Goal: Transaction & Acquisition: Purchase product/service

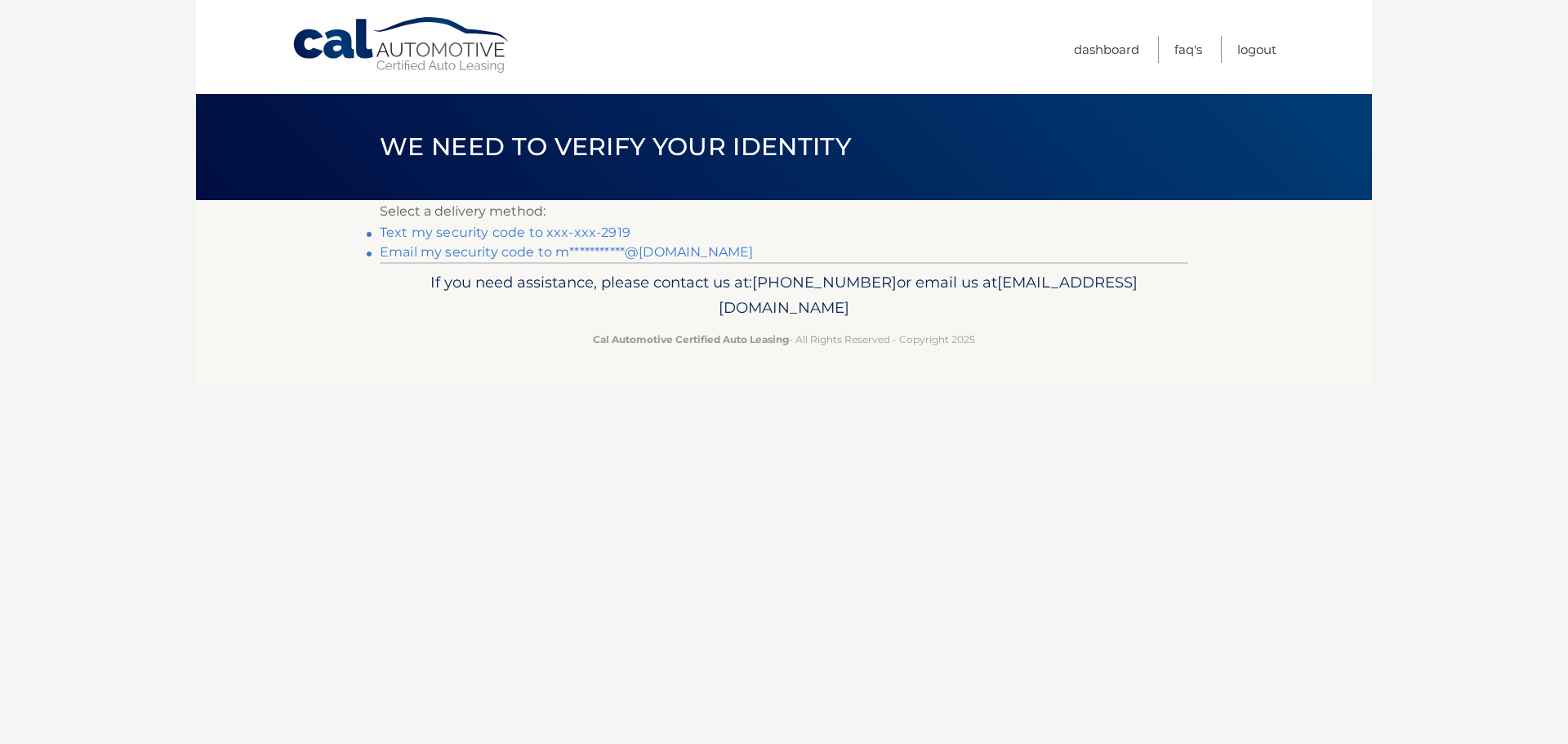
click at [571, 229] on link "Text my security code to xxx-xxx-2919" at bounding box center [505, 232] width 251 height 16
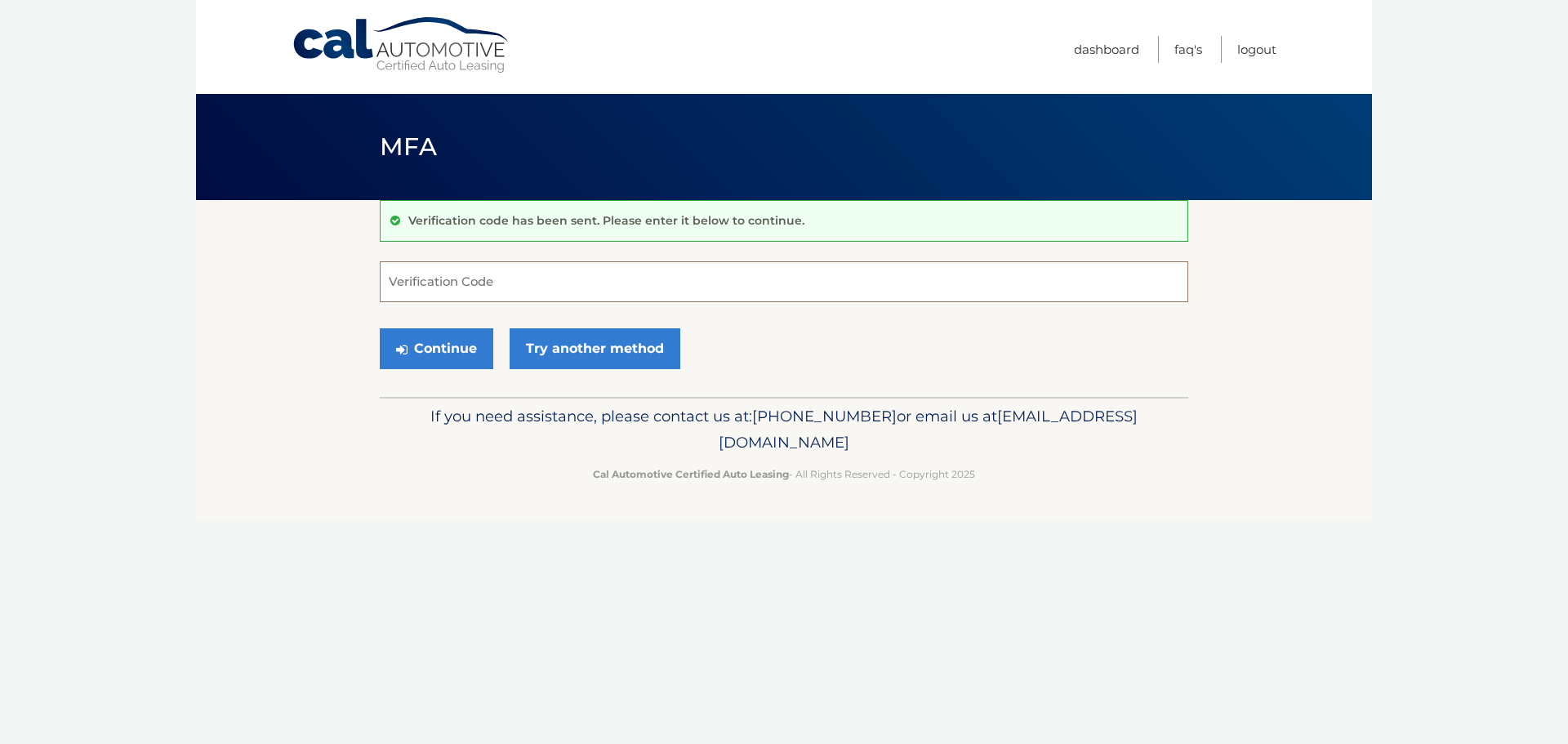
click at [461, 267] on input "Verification Code" at bounding box center [784, 281] width 808 height 41
type input "210200"
click at [380, 328] on button "Continue" at bounding box center [437, 349] width 113 height 41
click at [450, 349] on button "Continue" at bounding box center [437, 349] width 113 height 41
click at [531, 294] on input "Verification Code" at bounding box center [784, 281] width 808 height 41
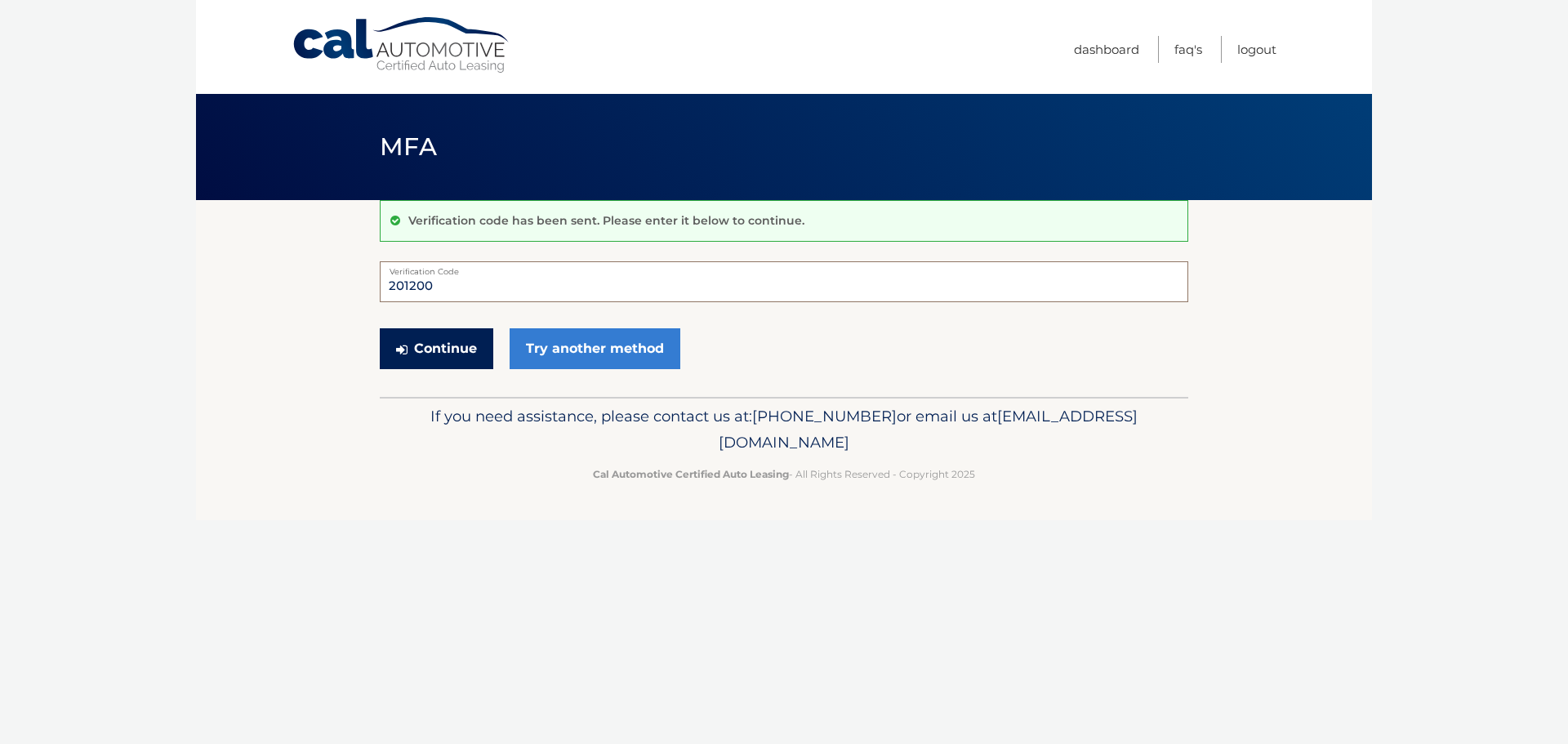
type input "201200"
click at [427, 359] on button "Continue" at bounding box center [437, 349] width 113 height 41
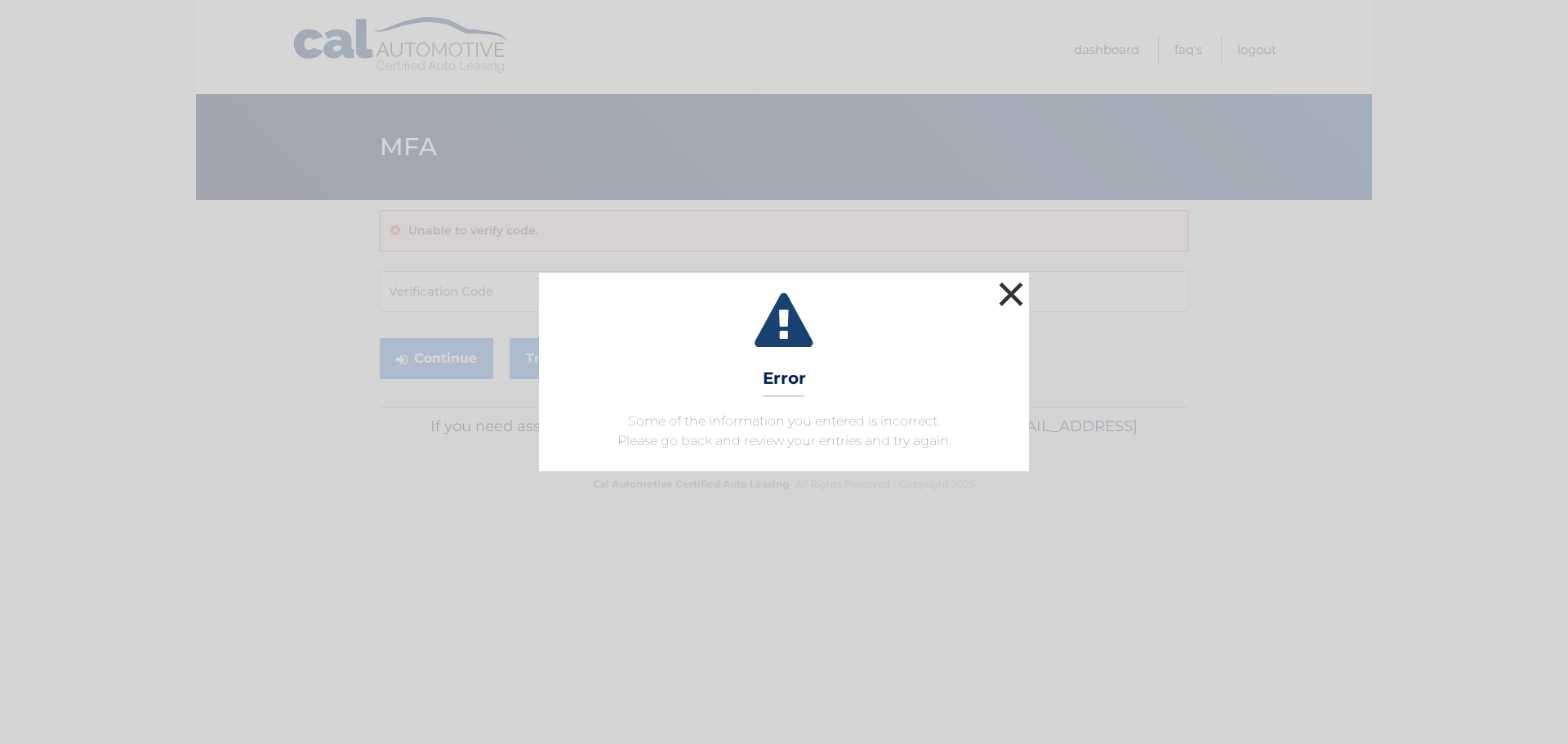
click at [1003, 289] on button "×" at bounding box center [1011, 294] width 33 height 33
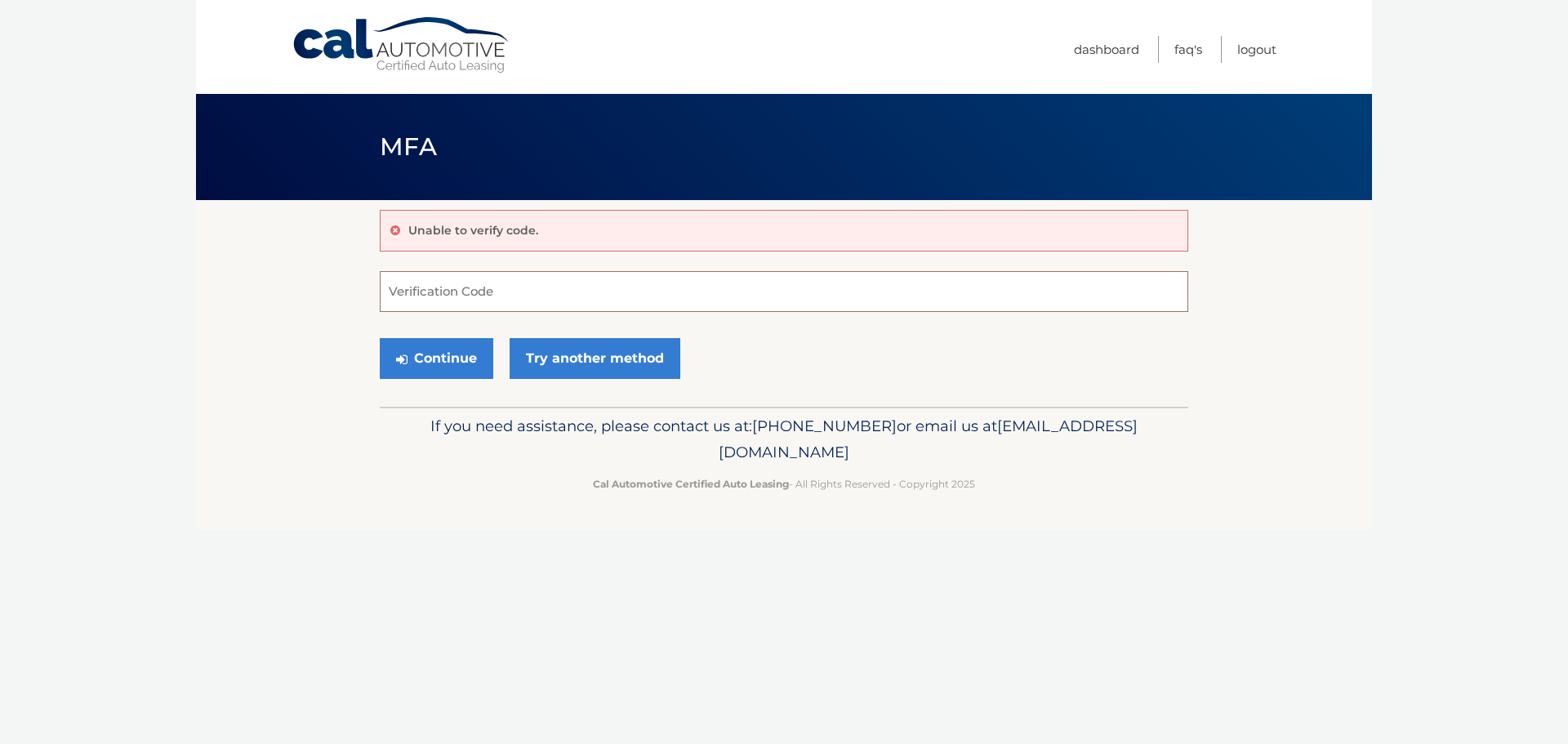
click at [523, 295] on input "Verification Code" at bounding box center [784, 291] width 808 height 41
click at [578, 363] on link "Try another method" at bounding box center [595, 358] width 171 height 41
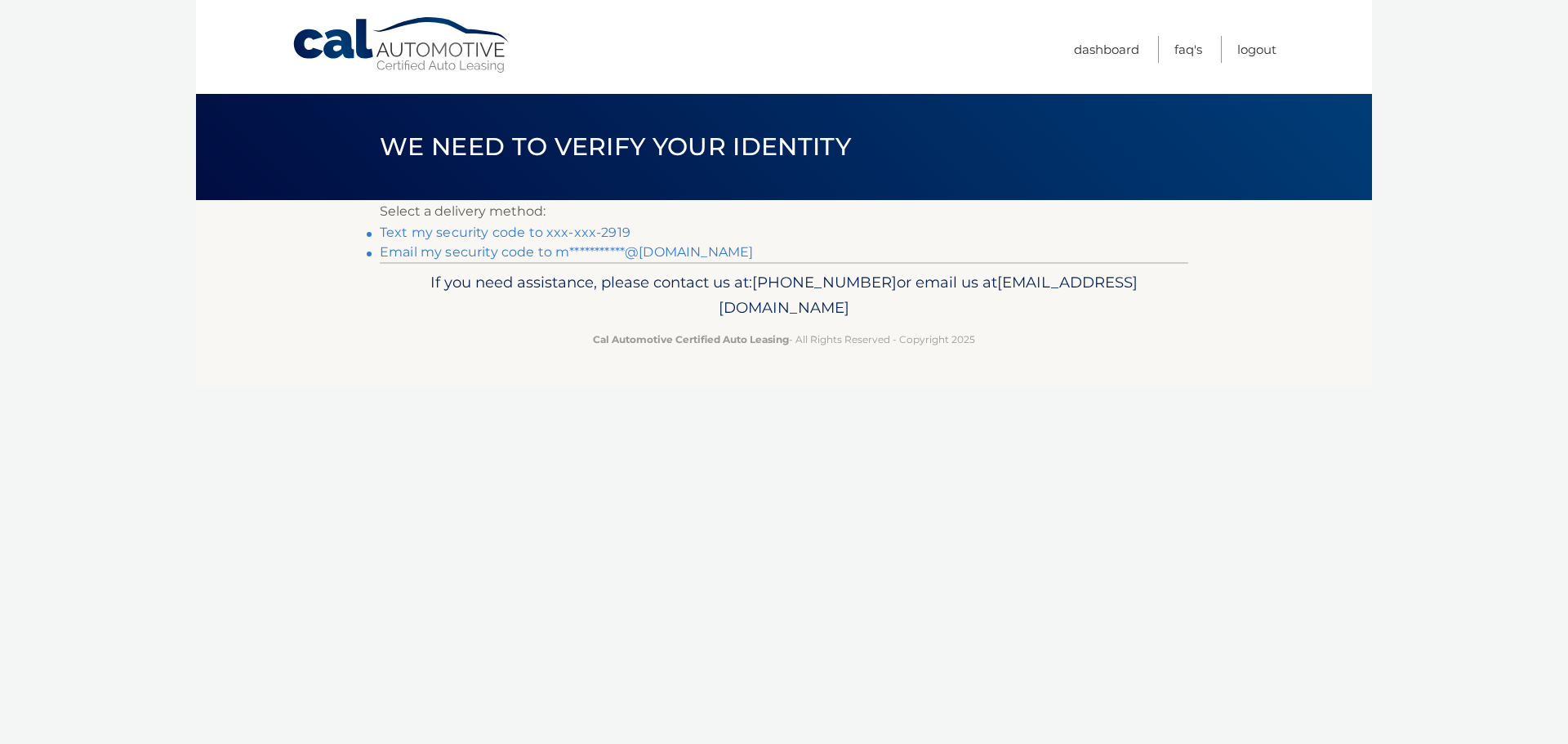
click at [504, 234] on link "Text my security code to xxx-xxx-2919" at bounding box center [505, 232] width 251 height 16
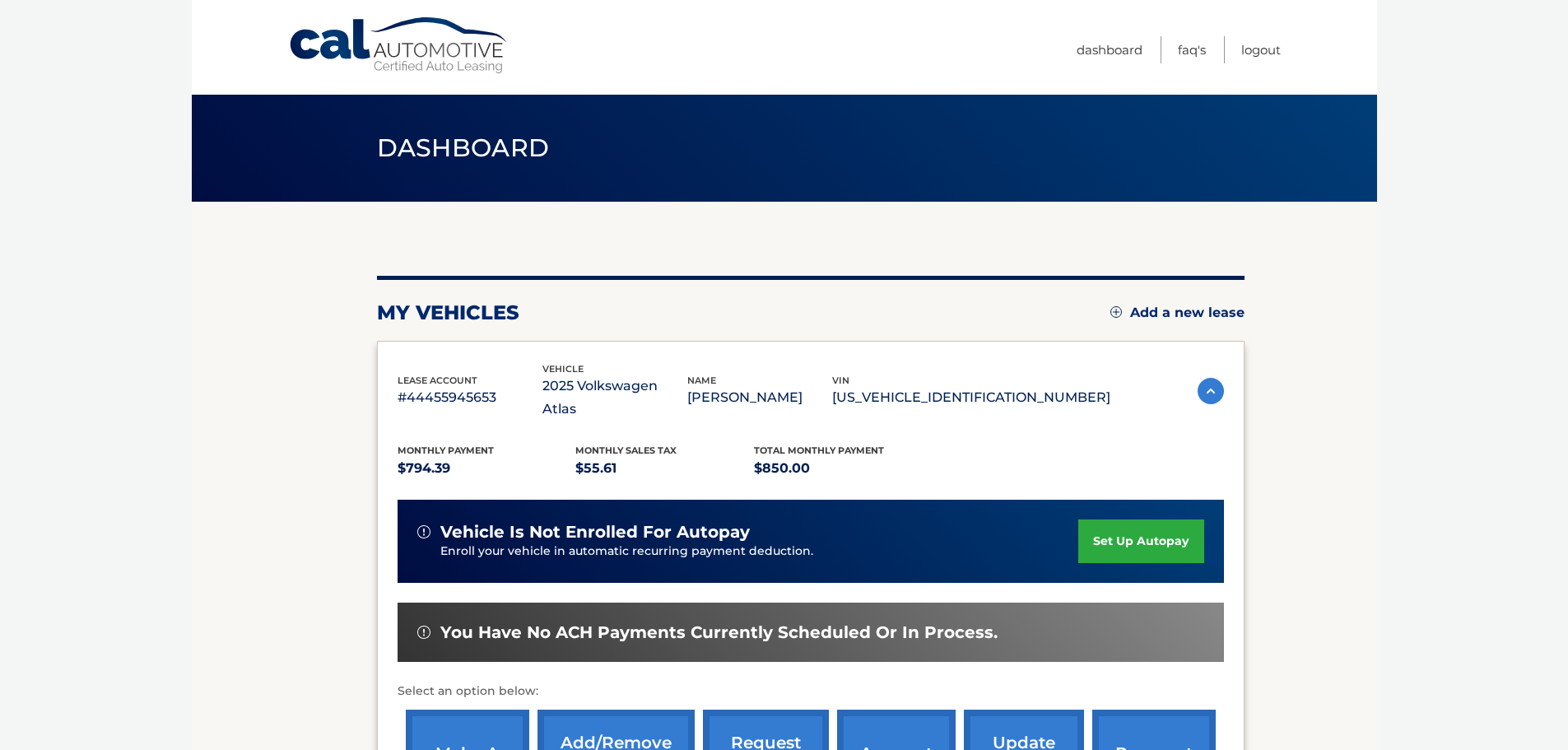
scroll to position [83, 0]
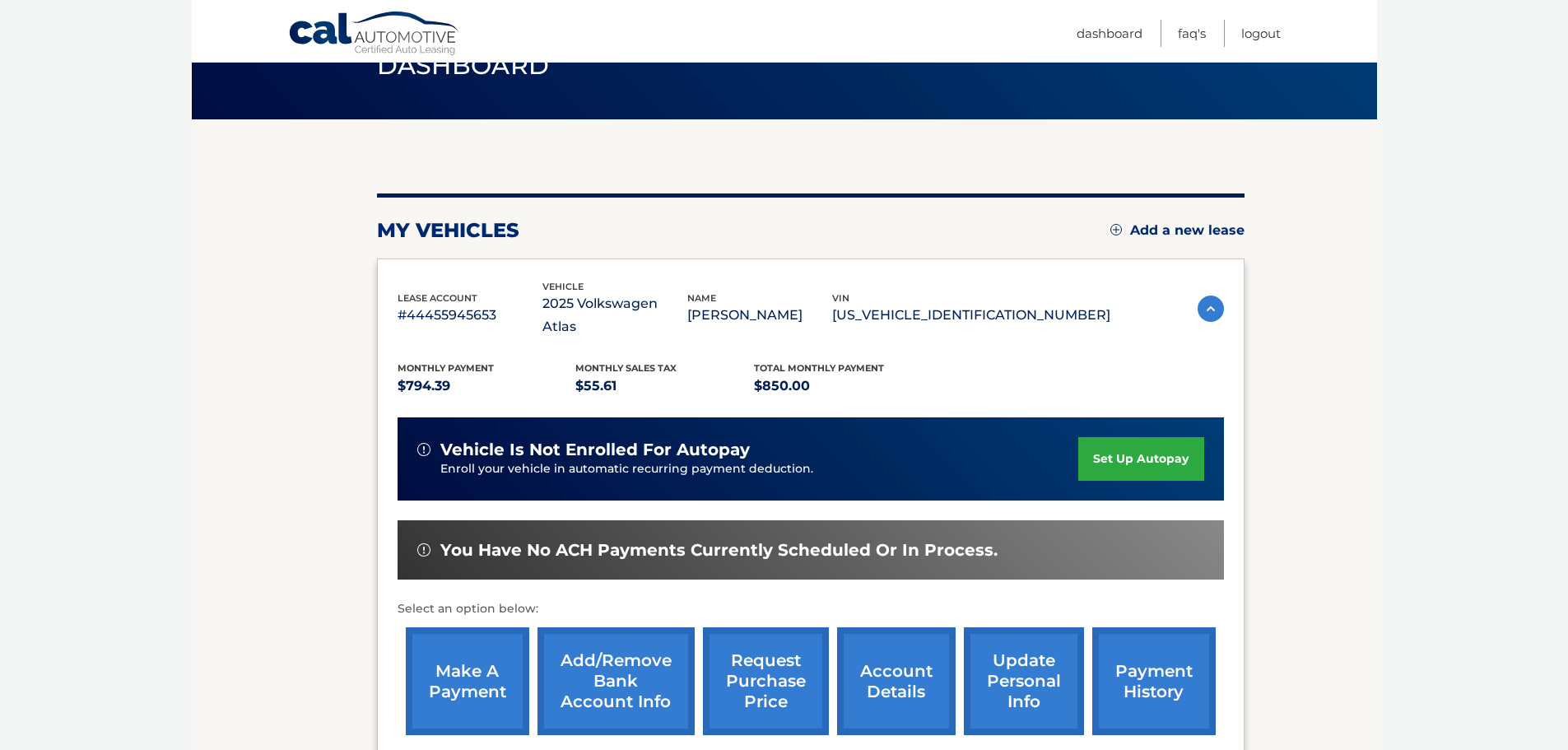
click at [454, 648] on link "make a payment" at bounding box center [467, 681] width 123 height 107
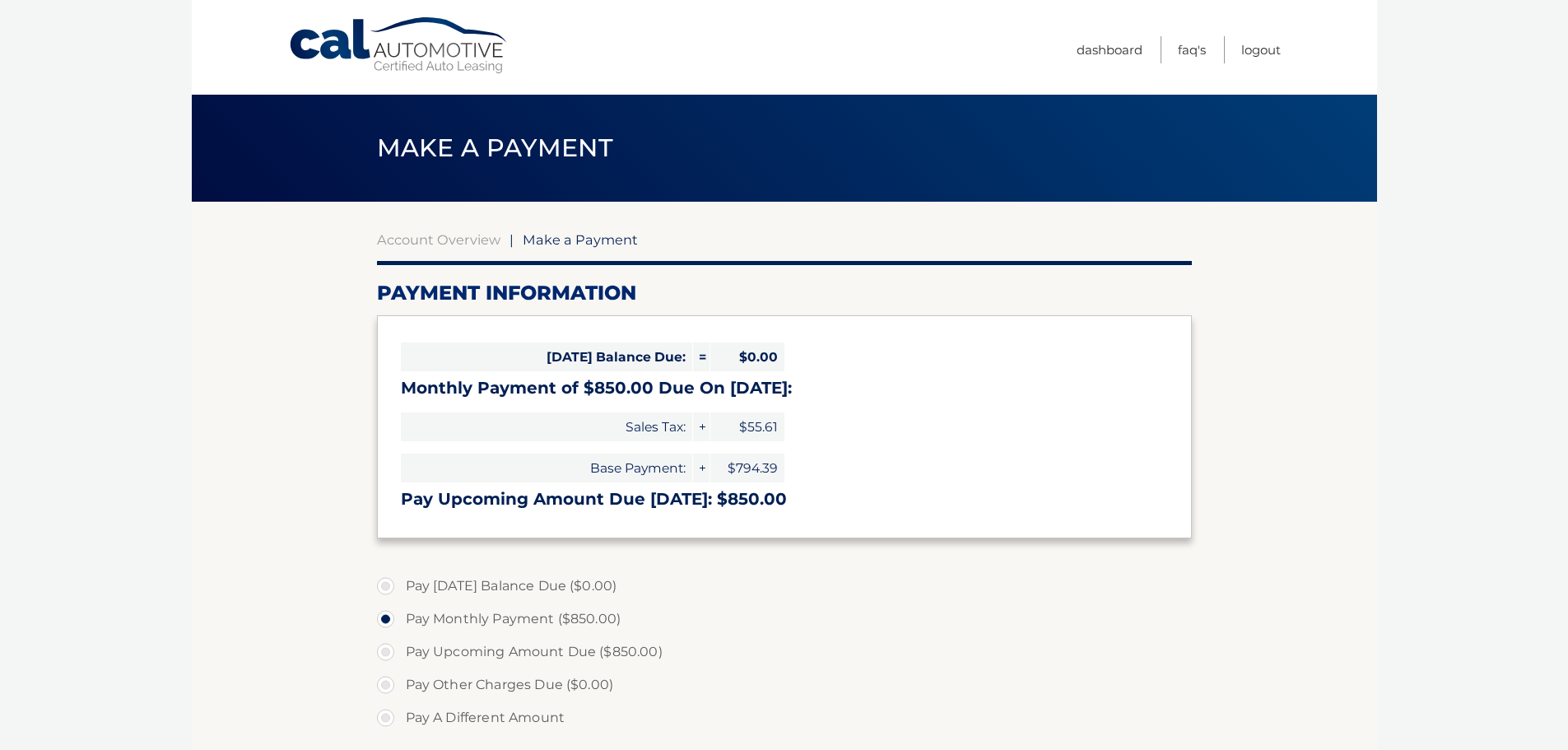
select select "NjY5YjJmYTctZWFiZS00Yzc1LWE3YTgtYjg1MDQ4Mzk5YzFj"
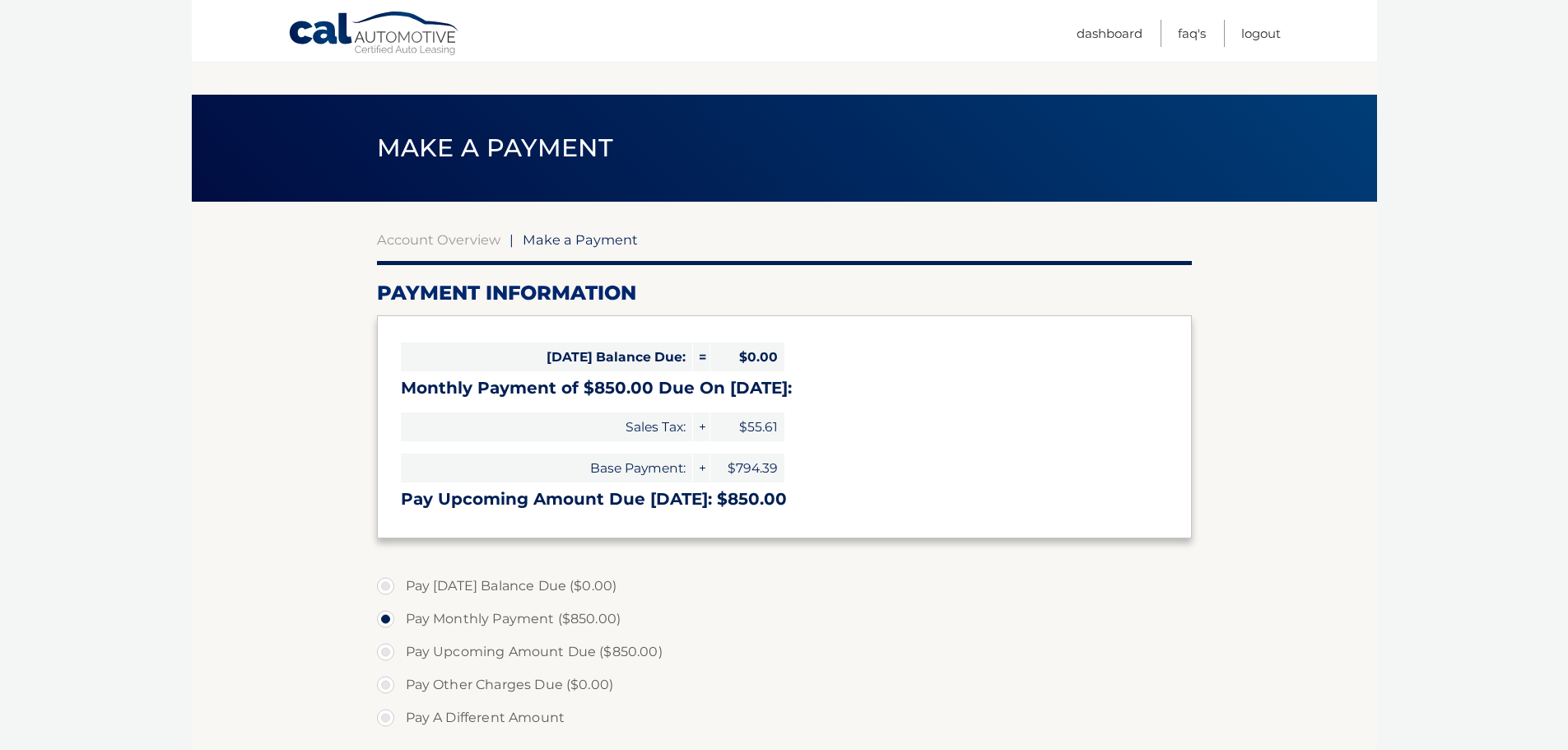
scroll to position [247, 0]
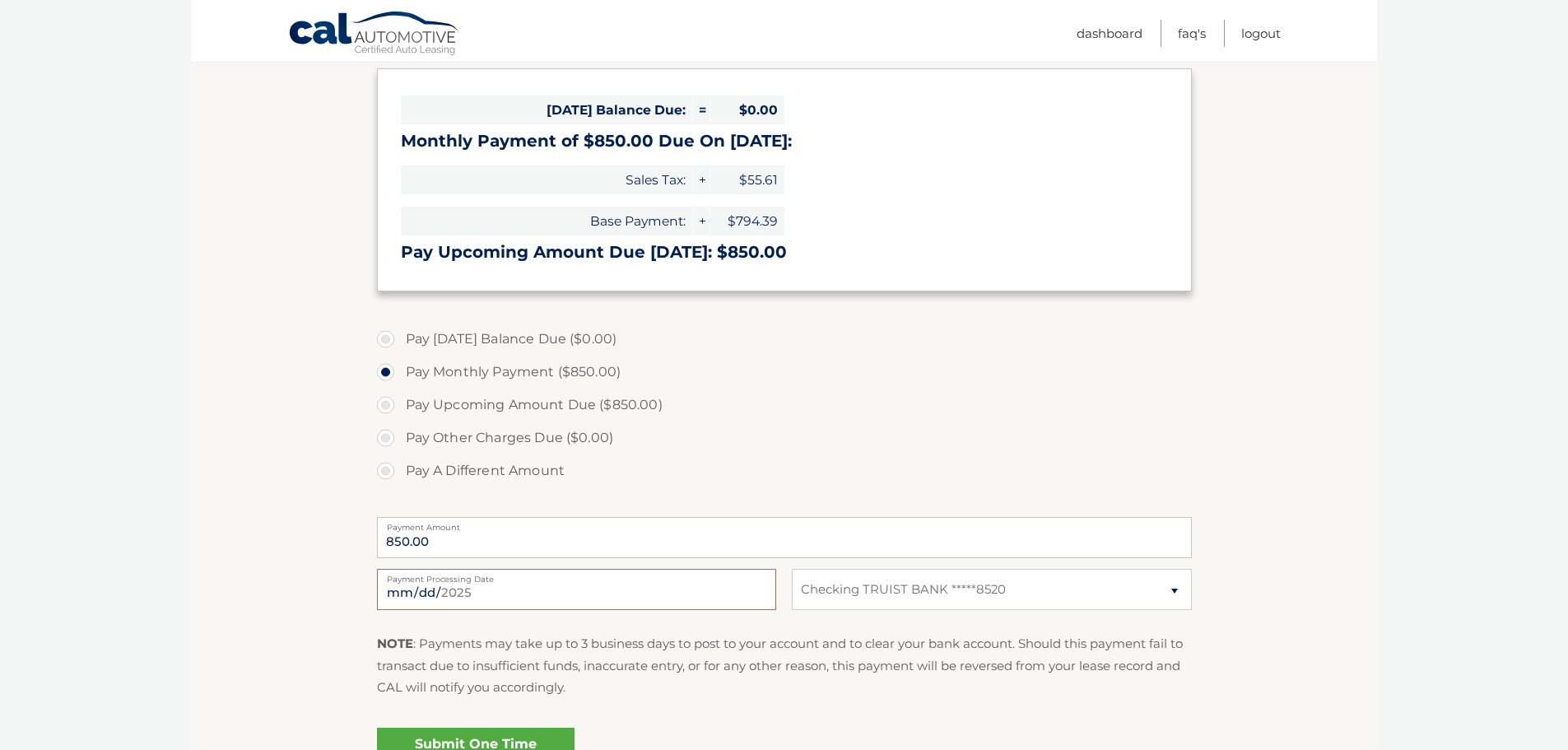
click at [461, 590] on input "[DATE]" at bounding box center [576, 590] width 399 height 41
type input "[DATE]"
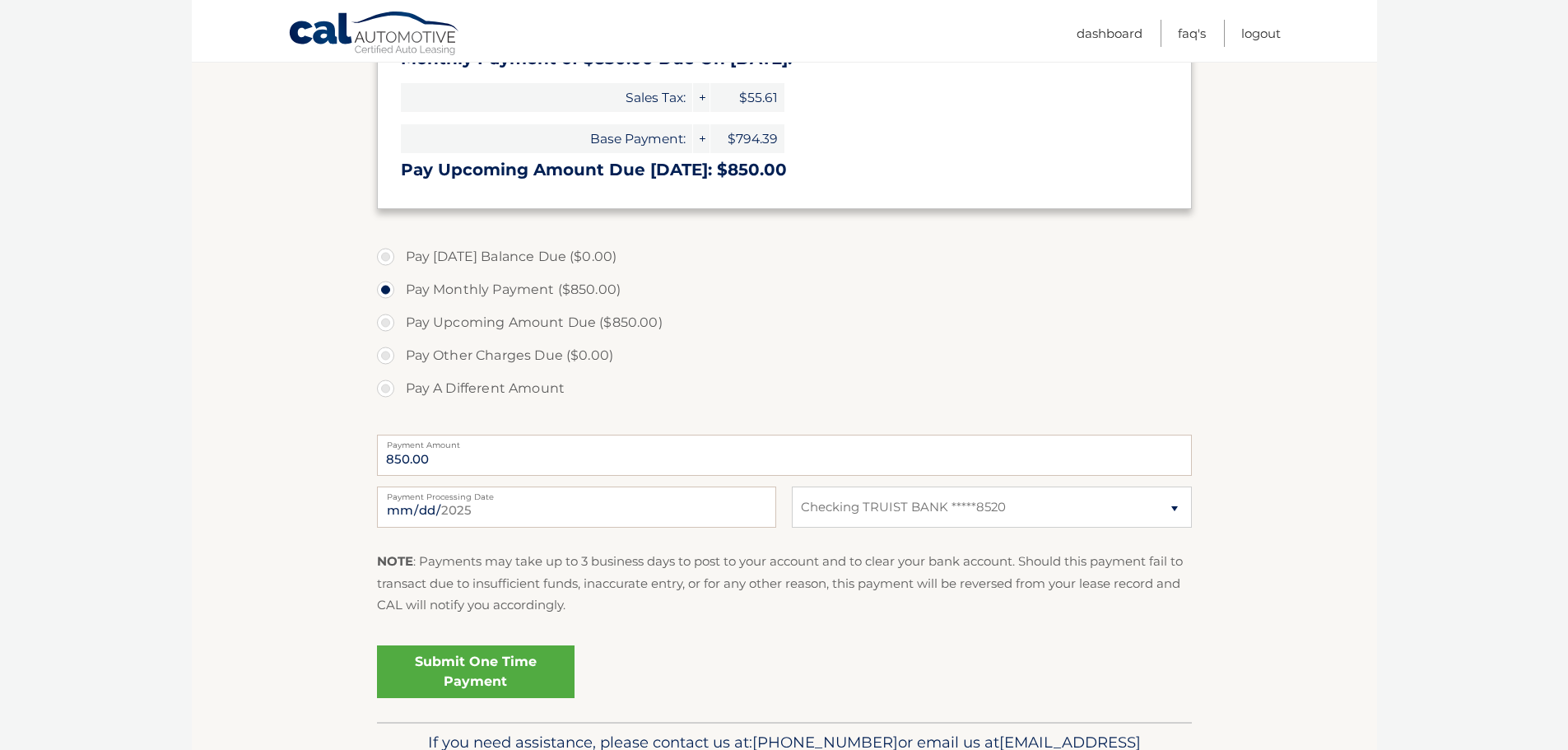
click at [457, 673] on link "Submit One Time Payment" at bounding box center [476, 671] width 198 height 53
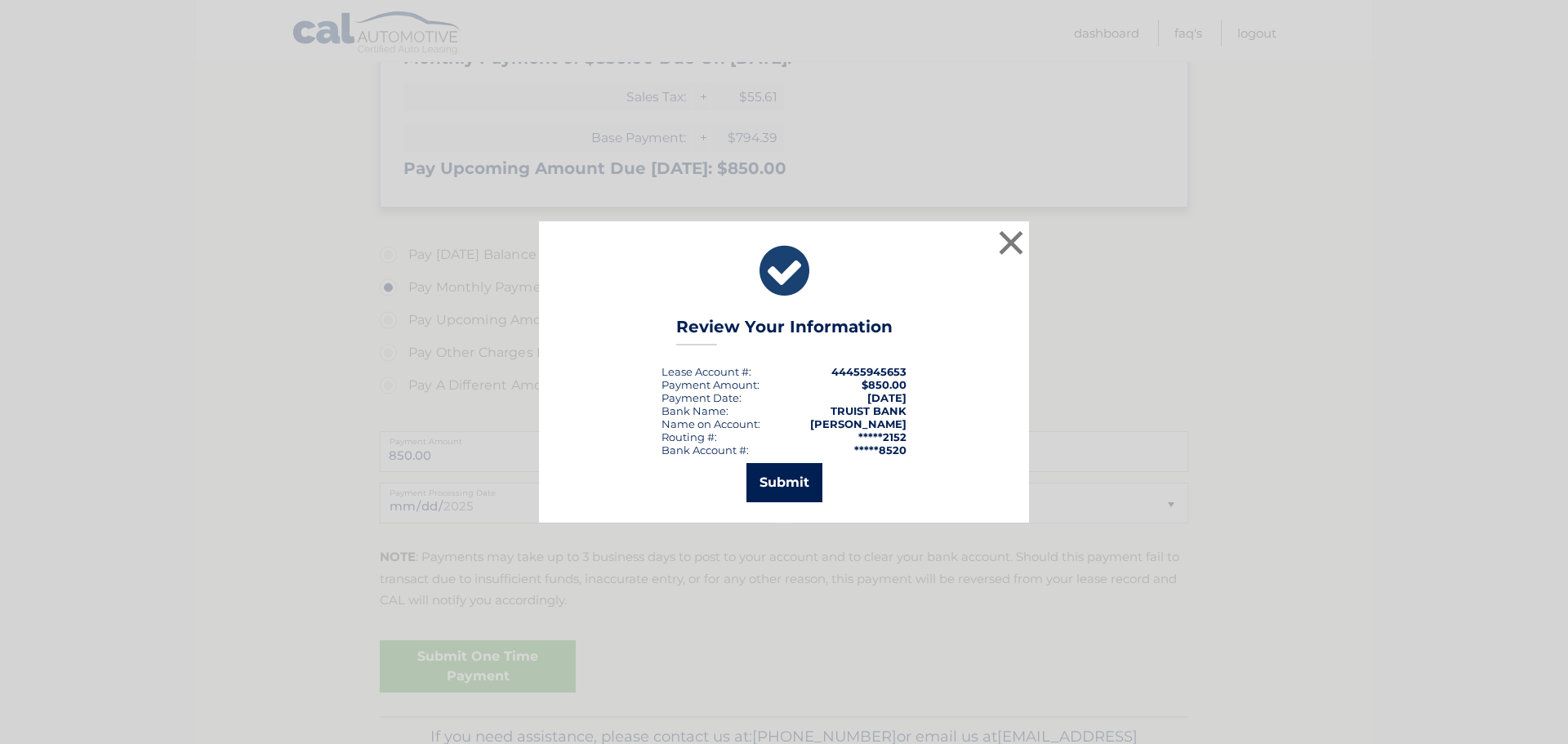
click at [794, 482] on button "Submit" at bounding box center [784, 482] width 76 height 39
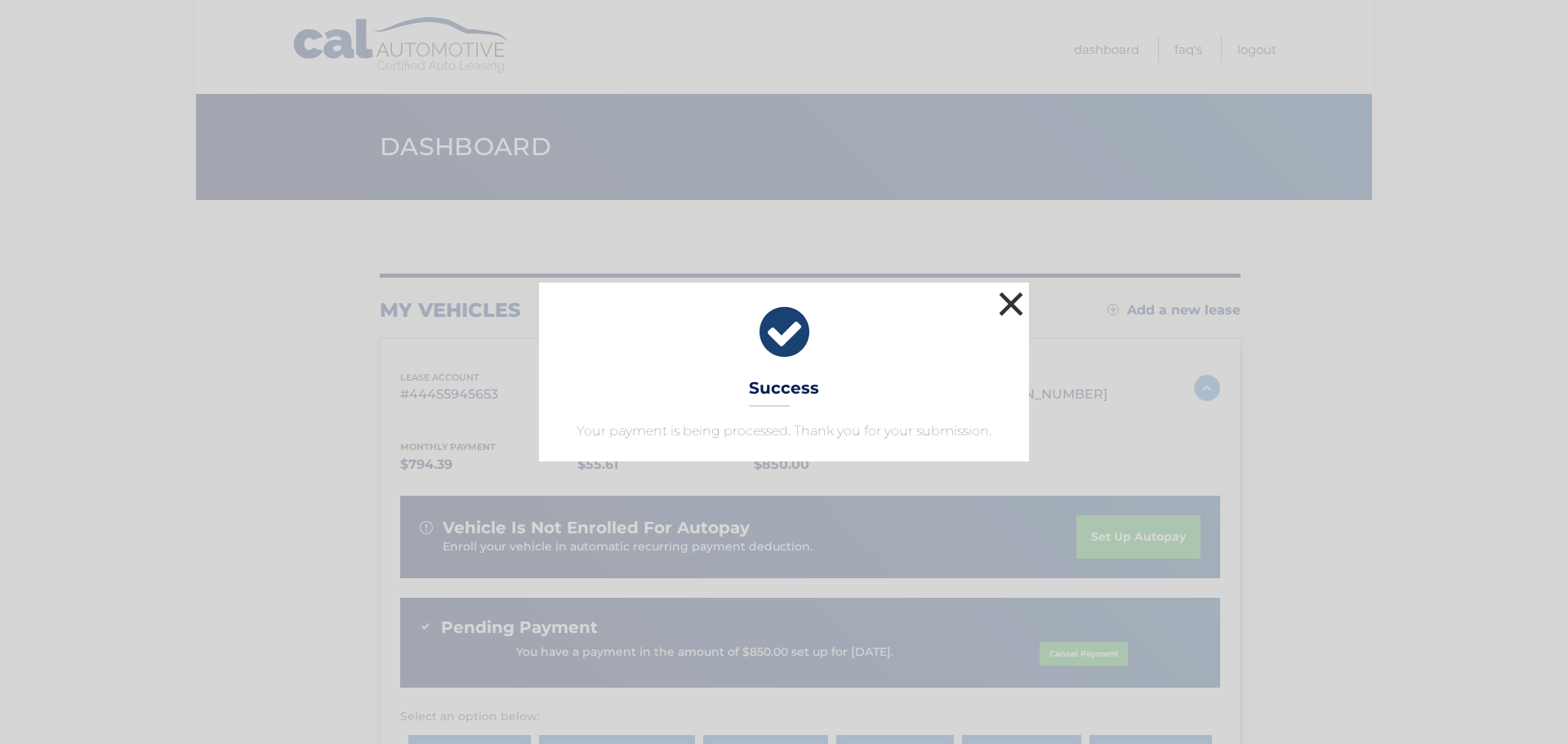
click at [1008, 298] on button "×" at bounding box center [1011, 304] width 33 height 33
